Goal: Transaction & Acquisition: Obtain resource

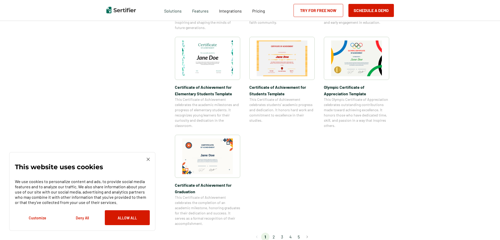
scroll to position [390, 0]
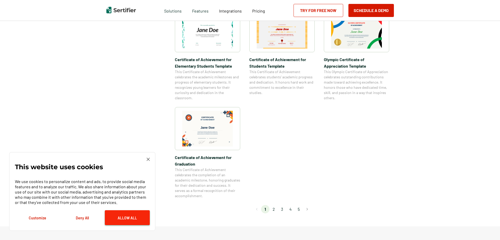
click at [125, 219] on button "Allow All" at bounding box center [127, 217] width 45 height 15
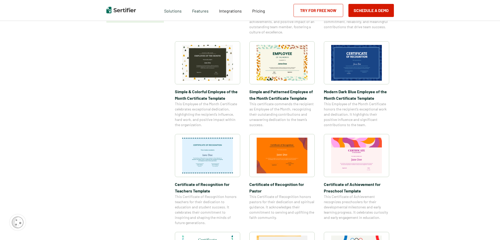
scroll to position [112, 0]
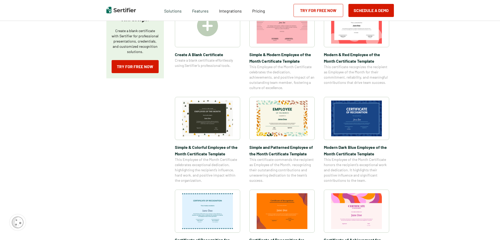
click at [281, 121] on img at bounding box center [282, 119] width 51 height 36
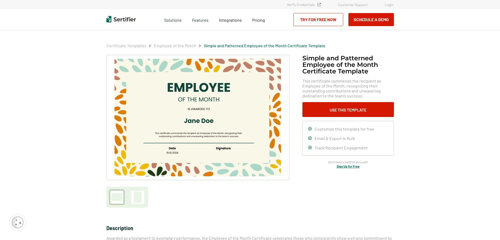
click at [183, 132] on img at bounding box center [197, 118] width 166 height 118
click at [357, 111] on button "Use This Template" at bounding box center [347, 109] width 91 height 15
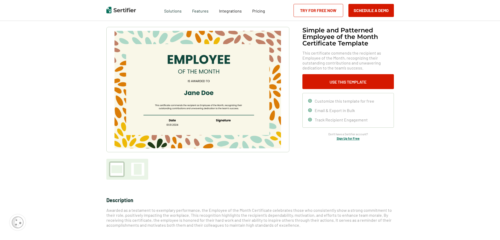
scroll to position [112, 0]
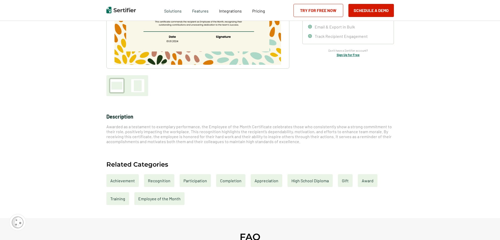
click at [322, 8] on link "Try for Free Now" at bounding box center [318, 10] width 50 height 13
